Goal: Task Accomplishment & Management: Manage account settings

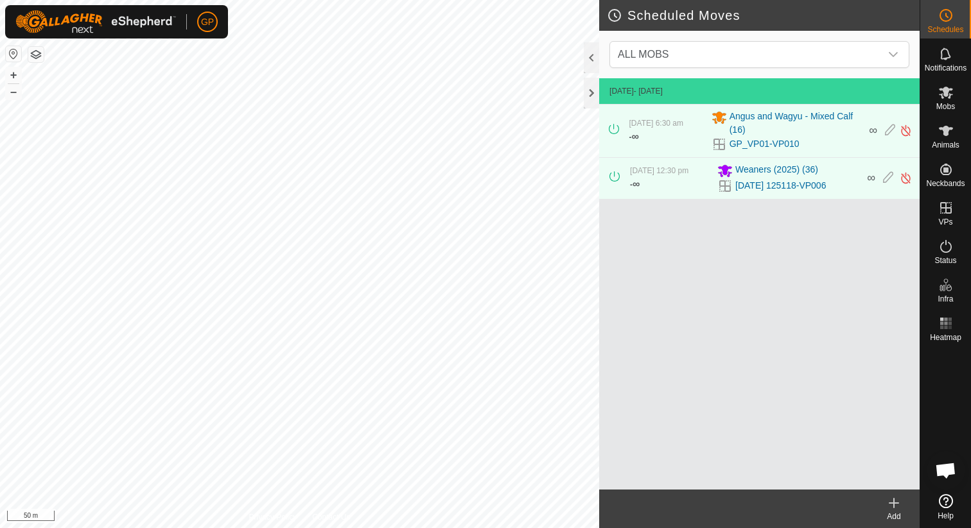
scroll to position [747, 0]
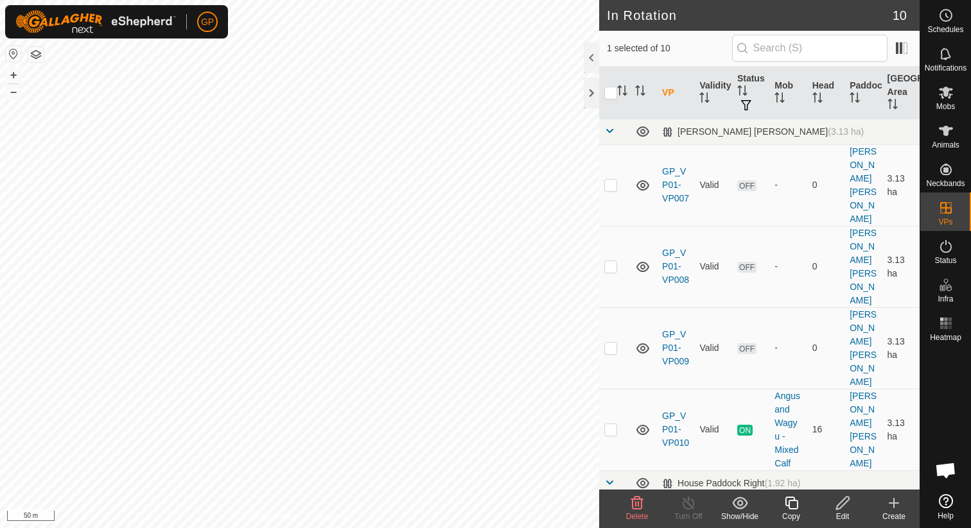
checkbox input "false"
checkbox input "true"
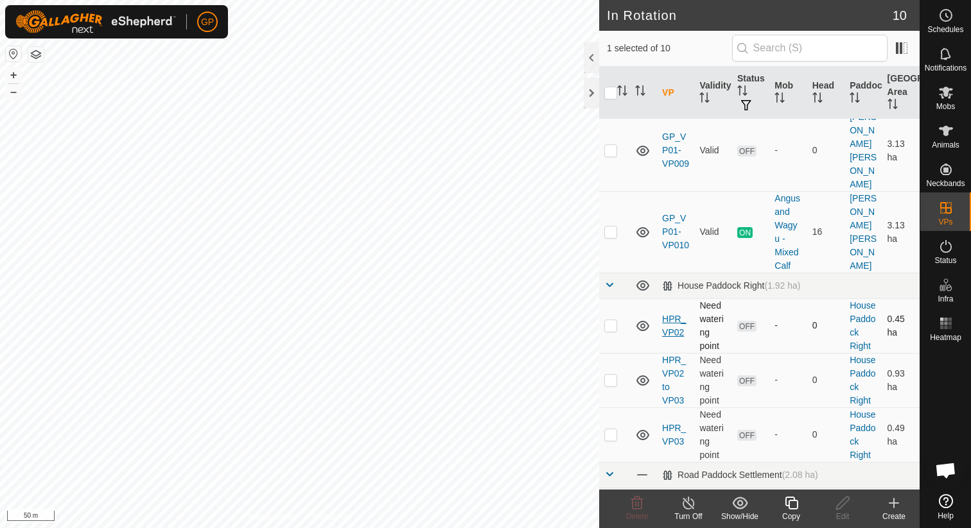
scroll to position [319, 0]
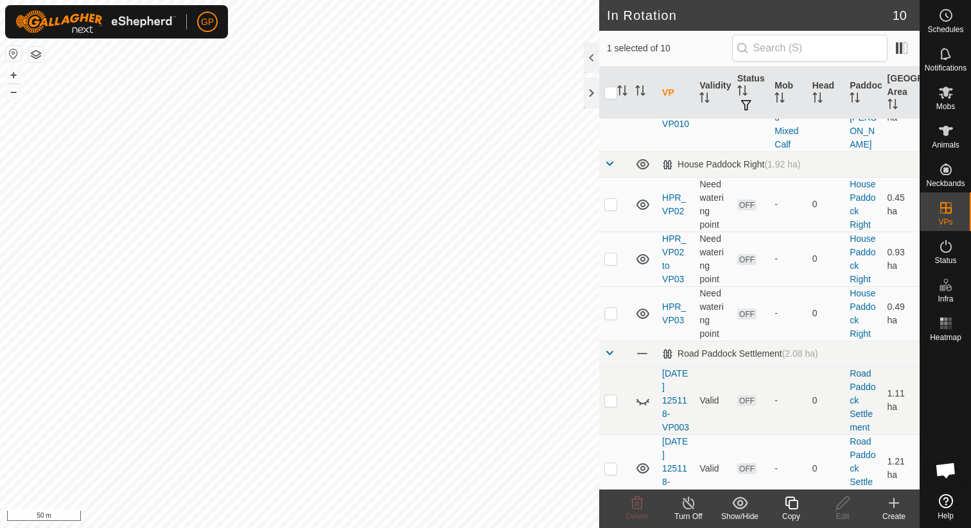
checkbox input "true"
checkbox input "false"
click at [634, 498] on icon at bounding box center [637, 503] width 12 height 13
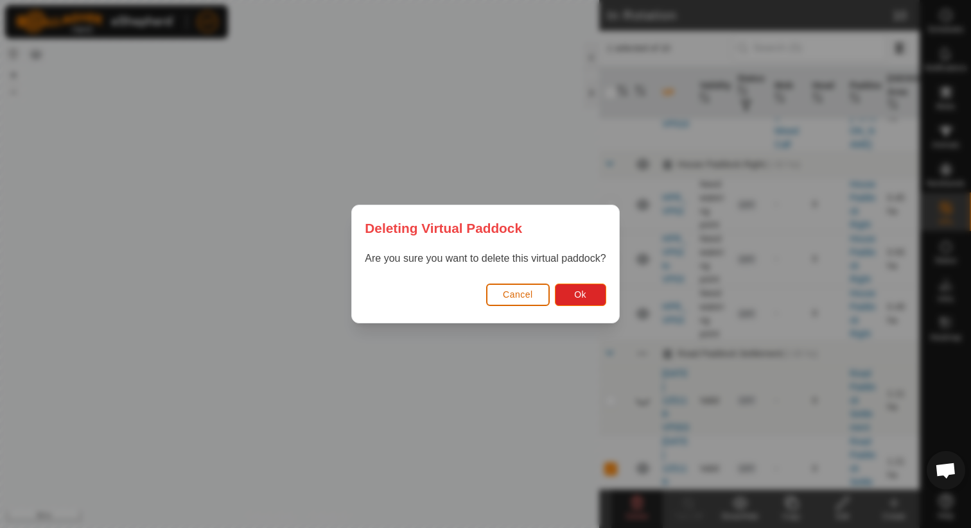
click at [517, 290] on span "Cancel" at bounding box center [518, 295] width 30 height 10
